Goal: Check status: Check status

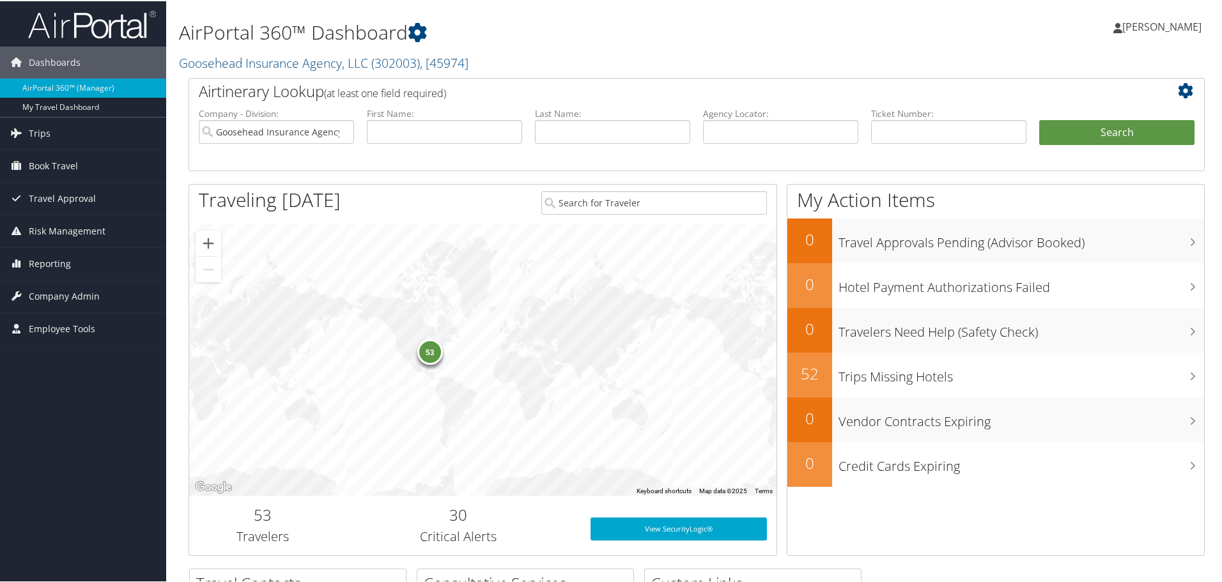
click at [427, 354] on div "53" at bounding box center [430, 351] width 26 height 26
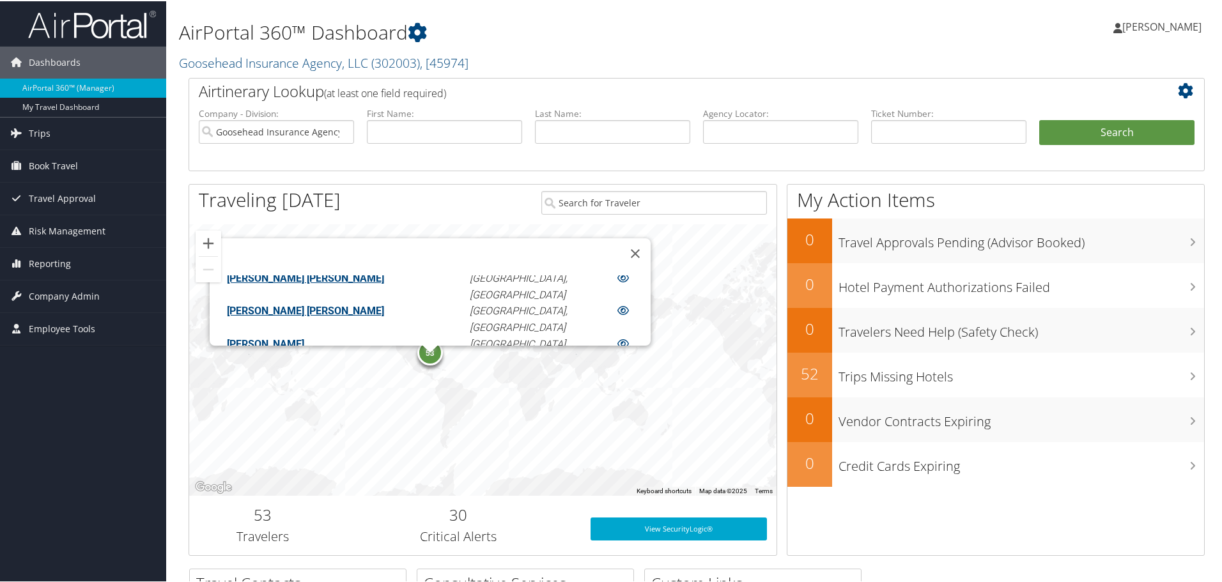
scroll to position [639, 0]
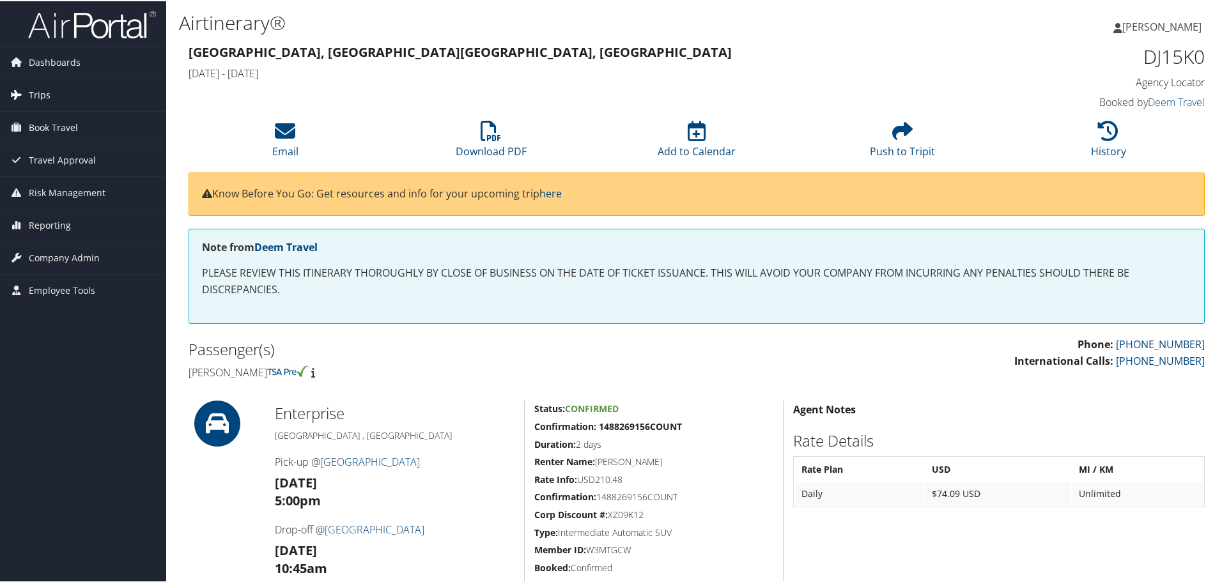
drag, startPoint x: 40, startPoint y: 90, endPoint x: 80, endPoint y: 93, distance: 39.8
click at [40, 90] on span "Trips" at bounding box center [40, 94] width 22 height 32
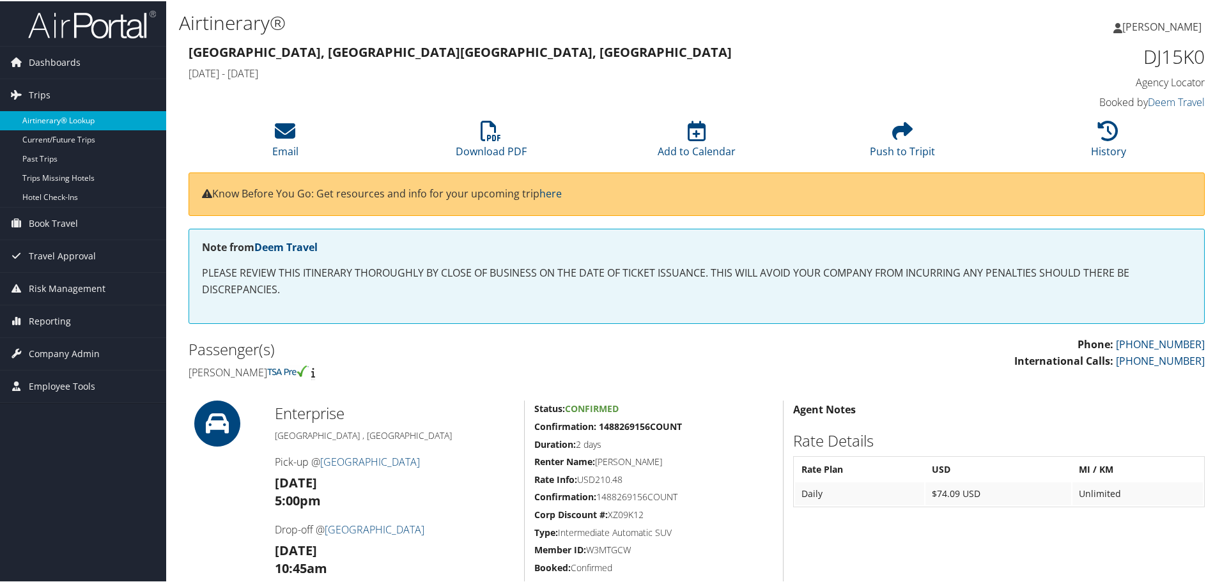
click at [77, 116] on link "Airtinerary® Lookup" at bounding box center [83, 119] width 166 height 19
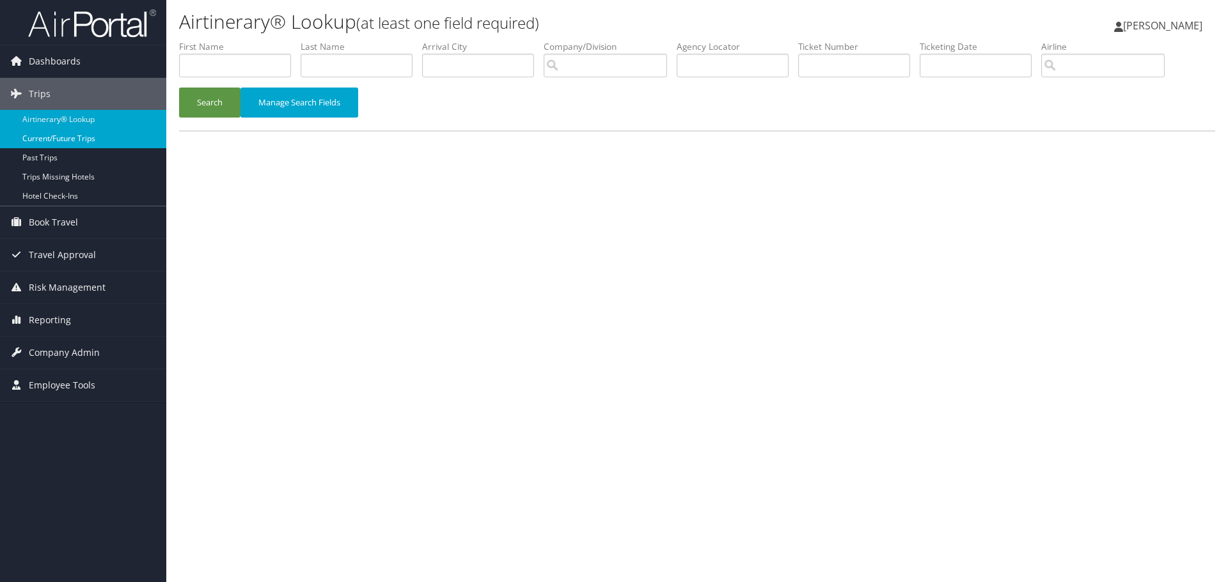
click at [75, 132] on link "Current/Future Trips" at bounding box center [83, 138] width 166 height 19
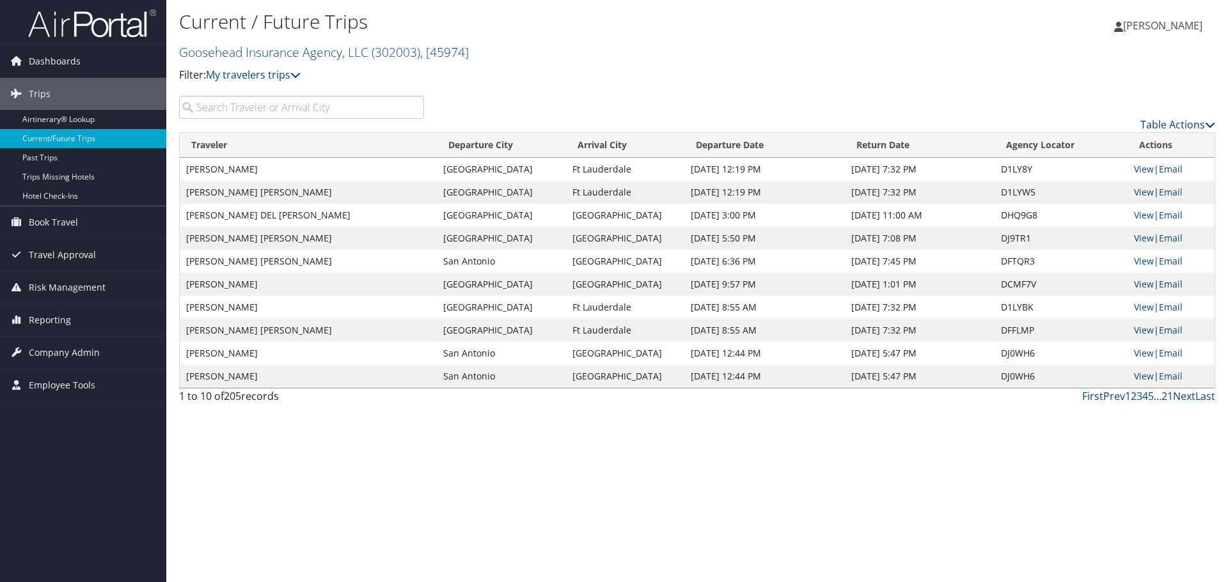
click at [1214, 118] on link "Table Actions" at bounding box center [1177, 125] width 75 height 14
click at [1100, 166] on link "Column Visibility" at bounding box center [1125, 166] width 168 height 22
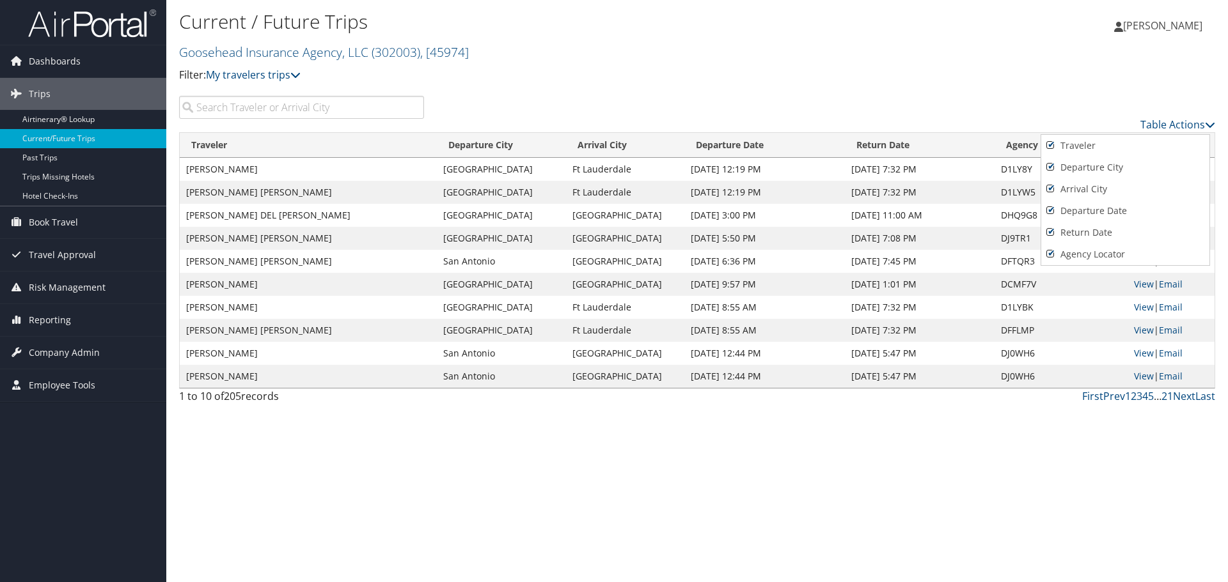
click at [1076, 105] on div at bounding box center [614, 291] width 1228 height 582
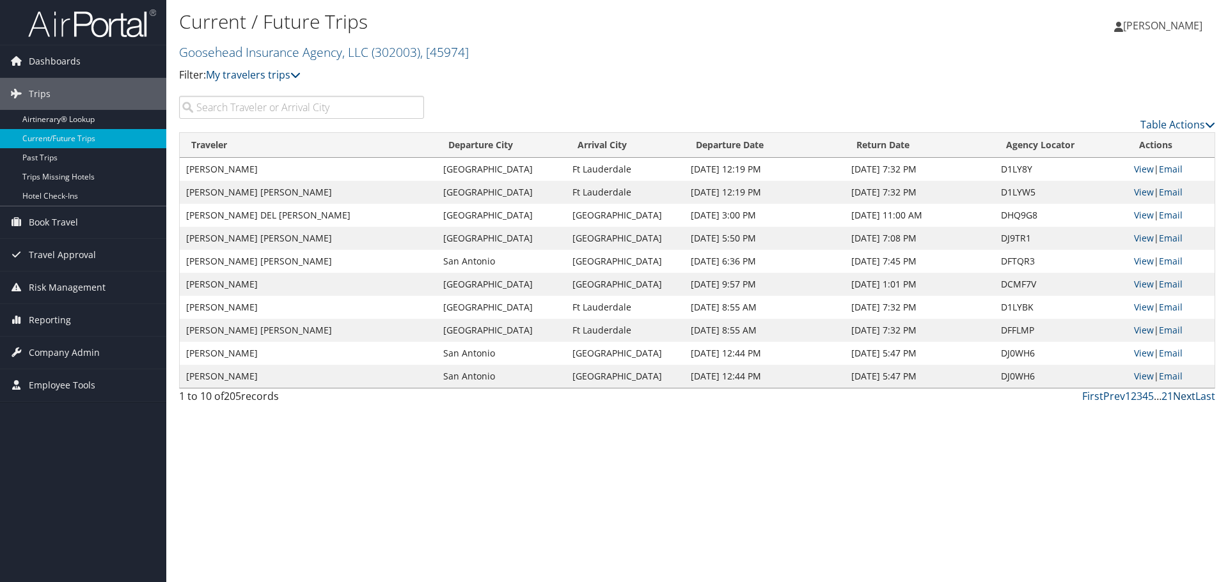
click at [1187, 400] on link "Next" at bounding box center [1184, 396] width 22 height 14
